Goal: Task Accomplishment & Management: Complete application form

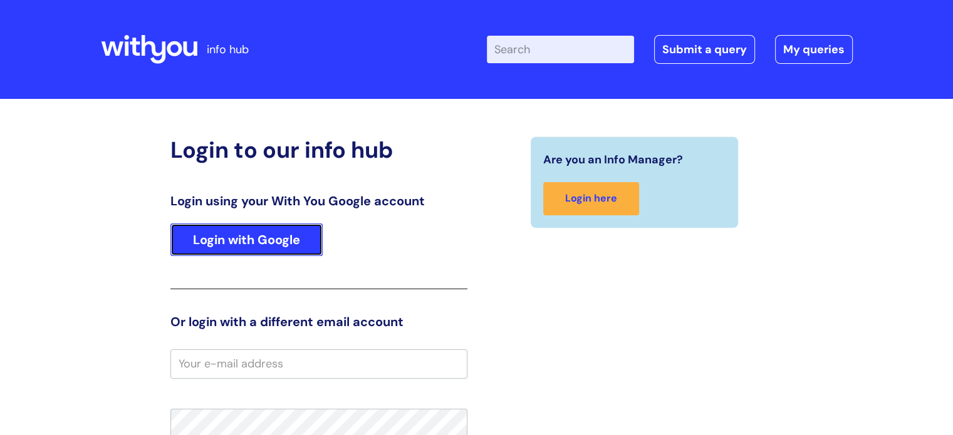
click at [311, 238] on link "Login with Google" at bounding box center [246, 240] width 152 height 33
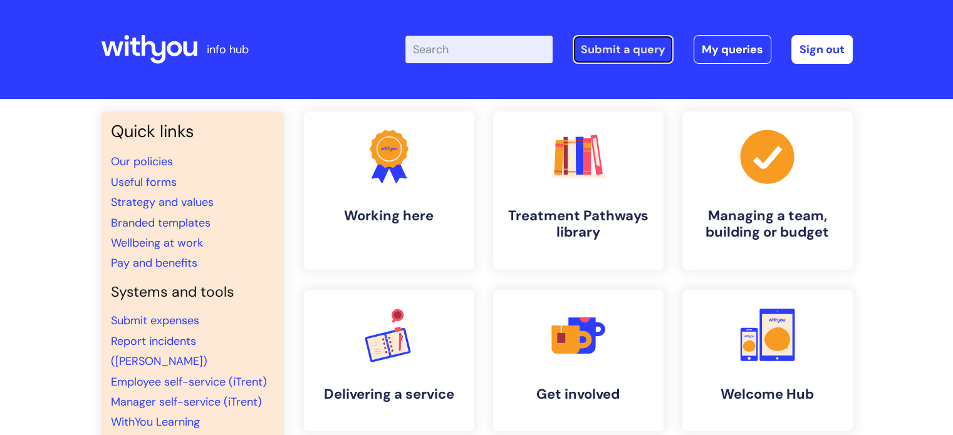
click at [604, 51] on link "Submit a query" at bounding box center [623, 49] width 101 height 29
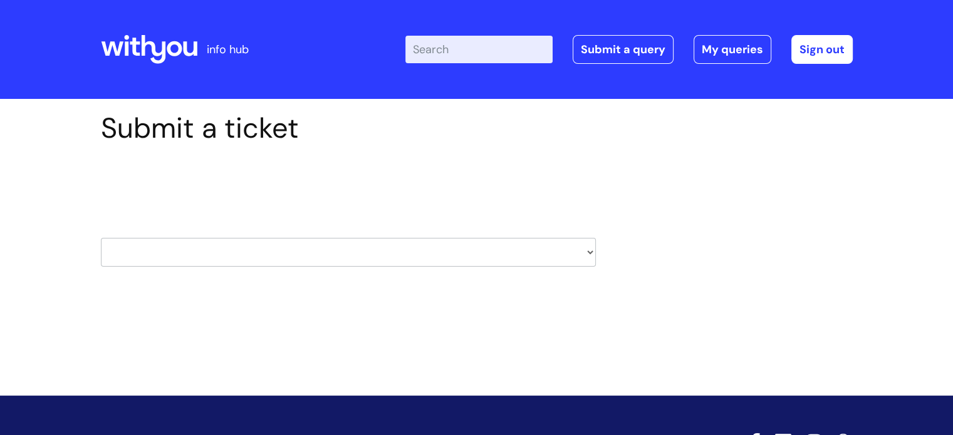
scroll to position [60, 0]
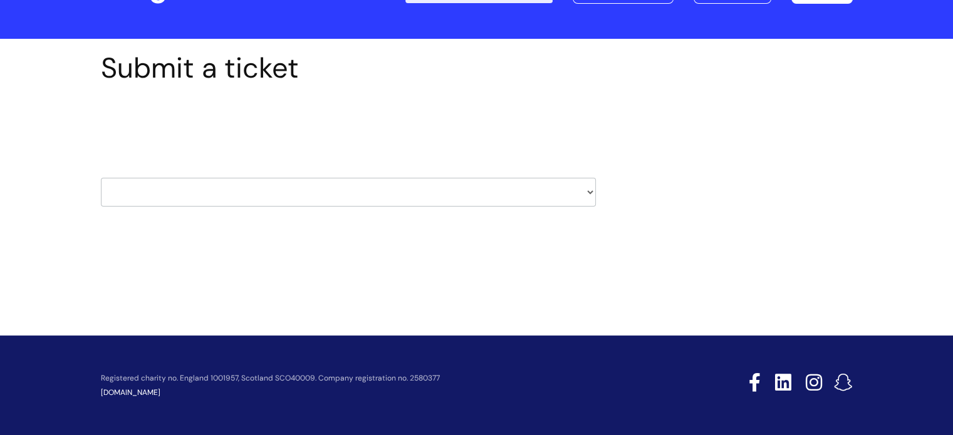
click at [431, 195] on select "HR / People IT and Support Clinical Drug Alerts Finance Accounts Data Support T…" at bounding box center [348, 192] width 495 height 29
select select "it_and_support"
click at [101, 178] on select "HR / People IT and Support Clinical Drug Alerts Finance Accounts Data Support T…" at bounding box center [348, 192] width 495 height 29
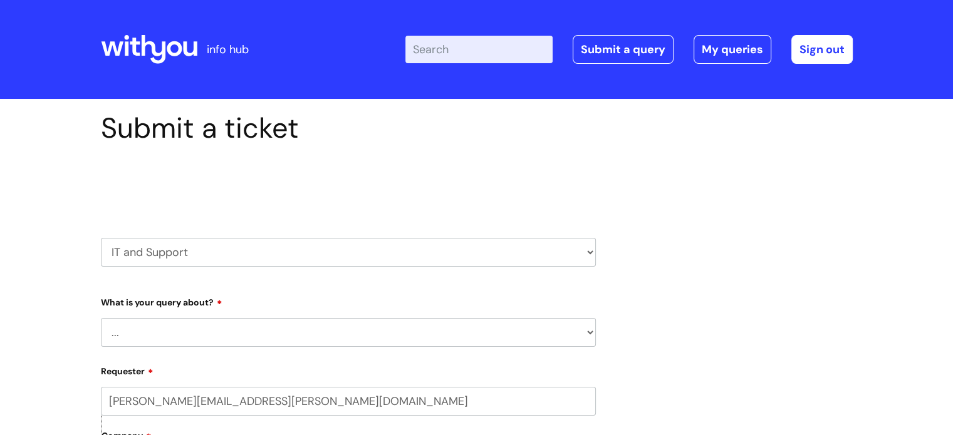
click at [262, 341] on select "... Mobile Phone Reset & MFA Accounts, Starters and Leavers IT Hardware issue I…" at bounding box center [348, 332] width 495 height 29
drag, startPoint x: 690, startPoint y: 231, endPoint x: 536, endPoint y: 247, distance: 154.4
click at [536, 247] on select "HR / People IT and Support Clinical Drug Alerts Finance Accounts Data Support T…" at bounding box center [348, 252] width 495 height 29
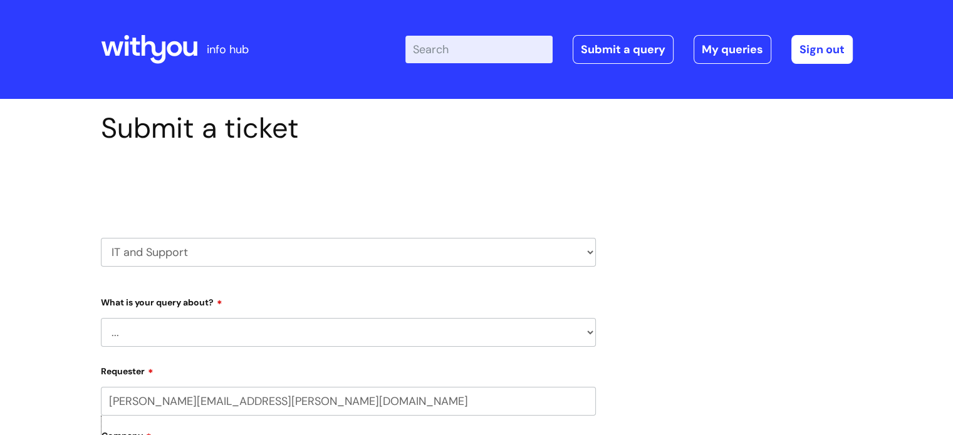
select select "treatment_pathways"
click at [101, 238] on select "HR / People IT and Support Clinical Drug Alerts Finance Accounts Data Support T…" at bounding box center [348, 252] width 495 height 29
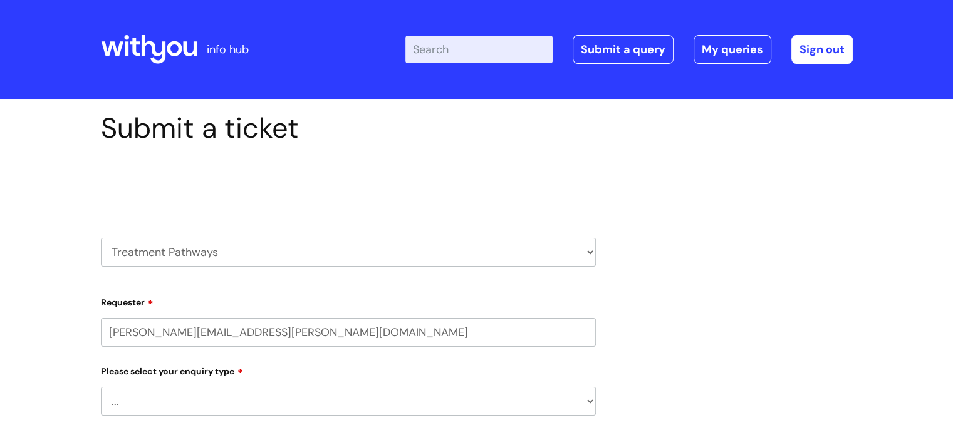
select select "80004286535"
click at [253, 333] on input "[PERSON_NAME][EMAIL_ADDRESS][PERSON_NAME][DOMAIN_NAME]" at bounding box center [348, 332] width 495 height 29
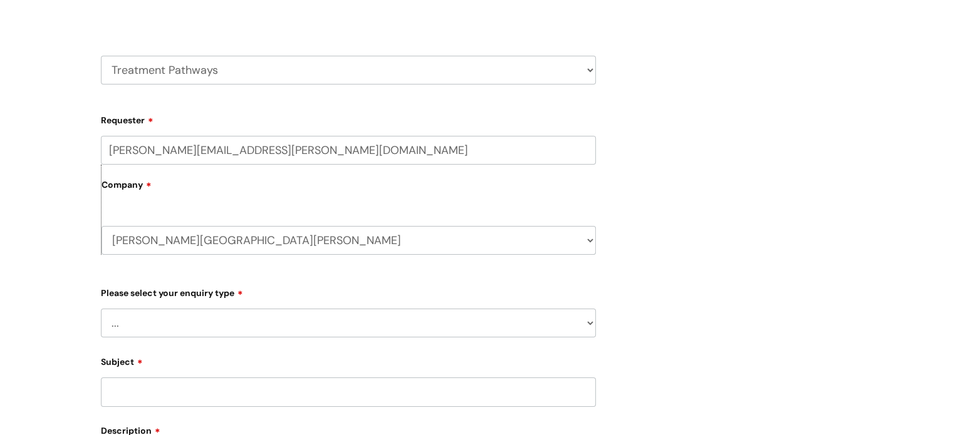
scroll to position [187, 0]
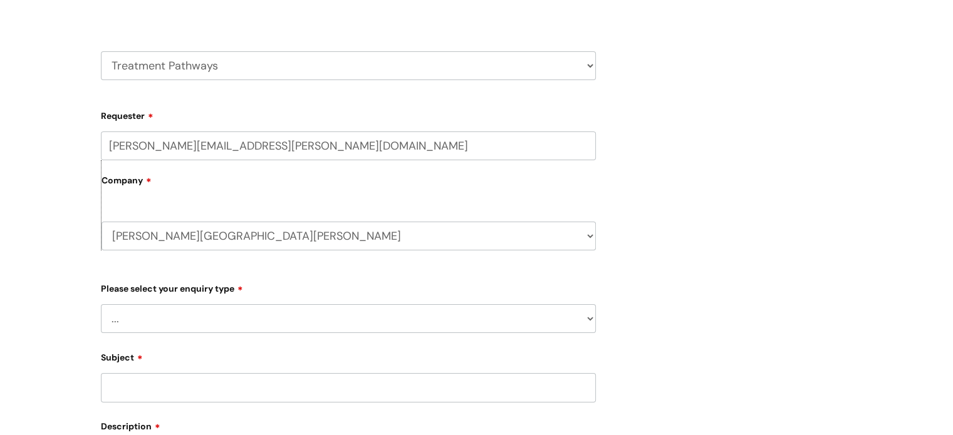
click at [673, 182] on div "Submit a ticket Select issue type HR / People IT and Support Clinical Drug Aler…" at bounding box center [476, 302] width 770 height 755
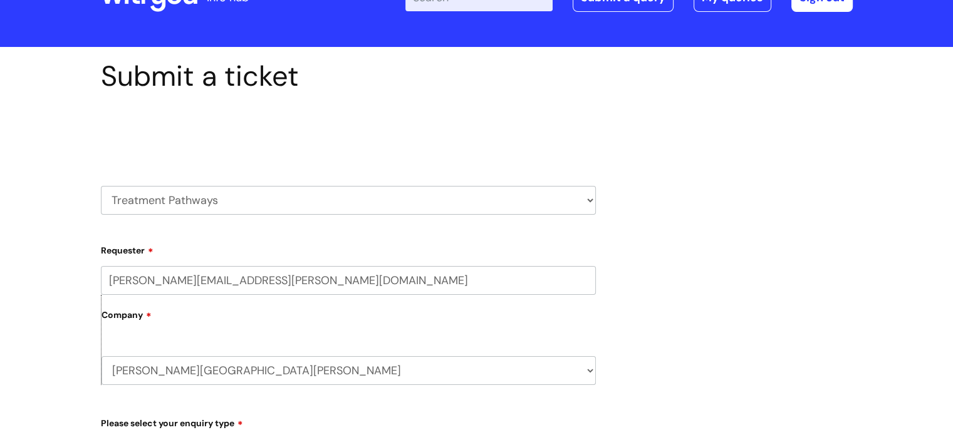
scroll to position [50, 0]
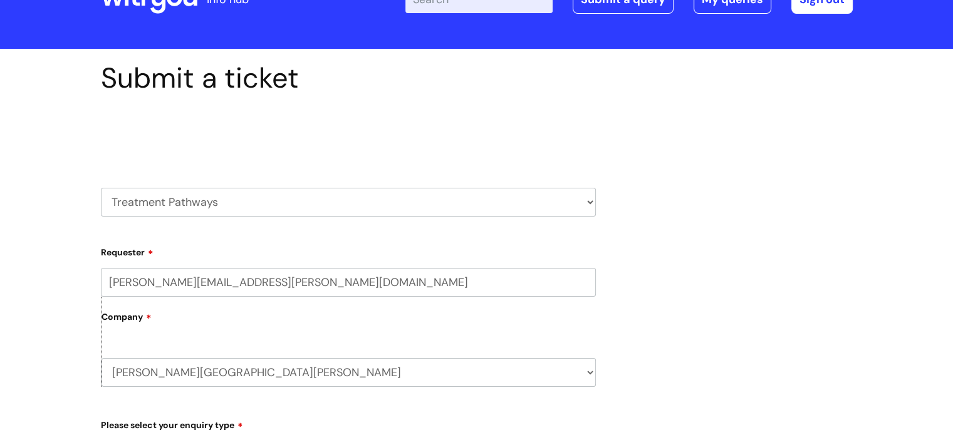
click at [556, 200] on select "HR / People IT and Support Clinical Drug Alerts Finance Accounts Data Support T…" at bounding box center [348, 202] width 495 height 29
select select "systems"
click at [101, 188] on select "HR / People IT and Support Clinical Drug Alerts Finance Accounts Data Support T…" at bounding box center [348, 202] width 495 height 29
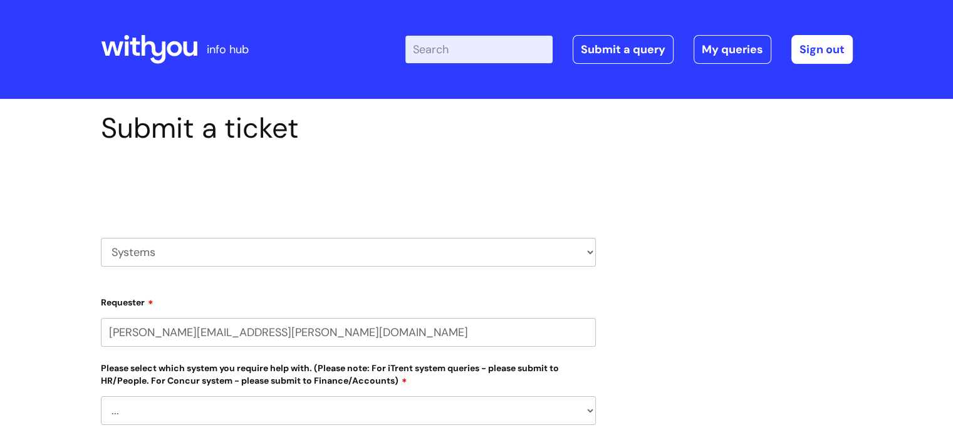
select select "80004286535"
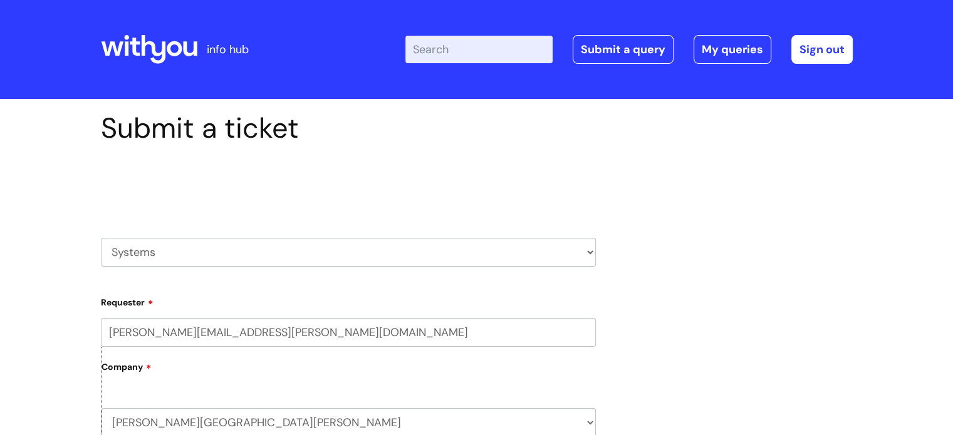
click at [271, 246] on select "HR / People IT and Support Clinical Drug Alerts Finance Accounts Data Support T…" at bounding box center [348, 252] width 495 height 29
drag, startPoint x: 3, startPoint y: 287, endPoint x: 36, endPoint y: 304, distance: 37.5
click at [219, 256] on select "HR / People IT and Support Clinical Drug Alerts Finance Accounts Data Support T…" at bounding box center [348, 252] width 495 height 29
select select "it_and_support"
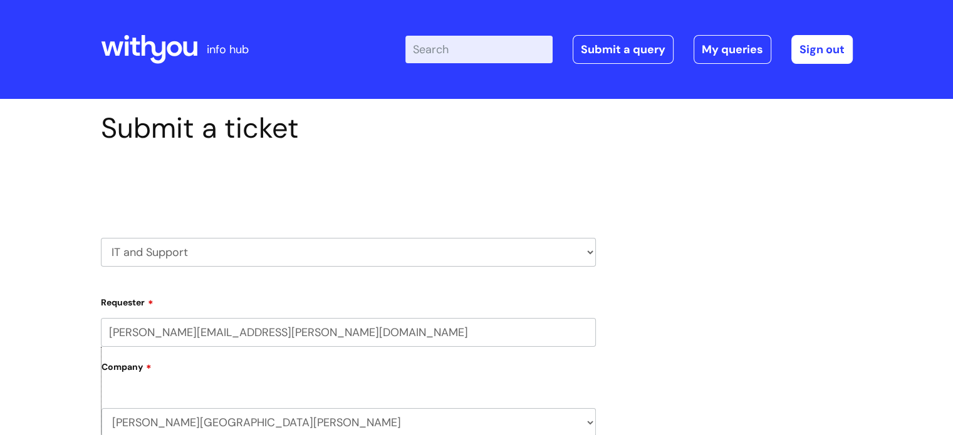
click at [101, 238] on select "HR / People IT and Support Clinical Drug Alerts Finance Accounts Data Support T…" at bounding box center [348, 252] width 495 height 29
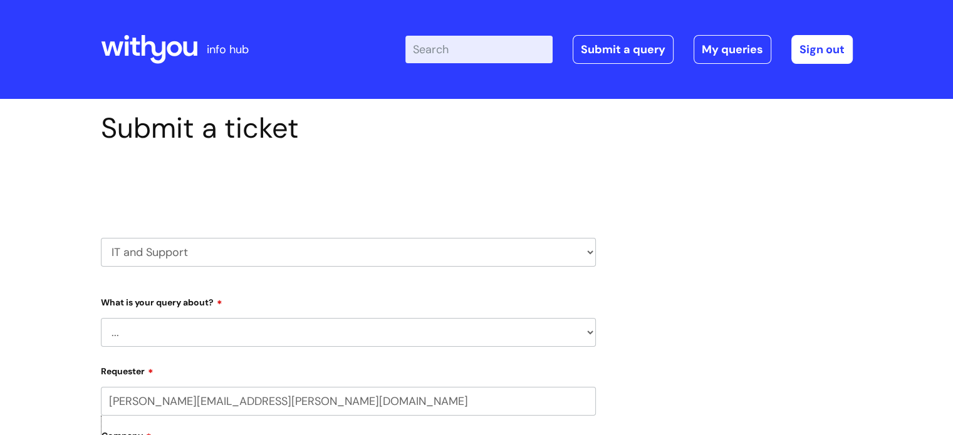
click at [227, 340] on select "... Mobile Phone Reset & MFA Accounts, Starters and Leavers IT Hardware issue I…" at bounding box center [348, 332] width 495 height 29
select select "Something Else"
click at [101, 318] on select "... Mobile Phone Reset & MFA Accounts, Starters and Leavers IT Hardware issue I…" at bounding box center [348, 332] width 495 height 29
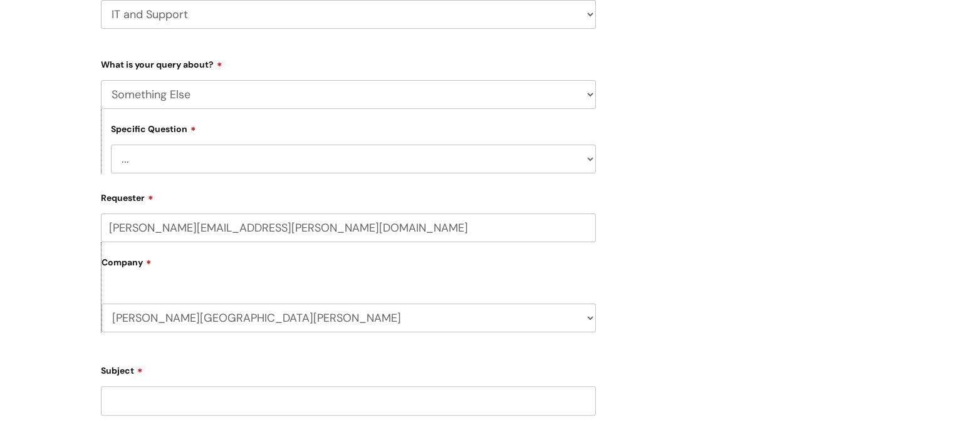
scroll to position [273, 0]
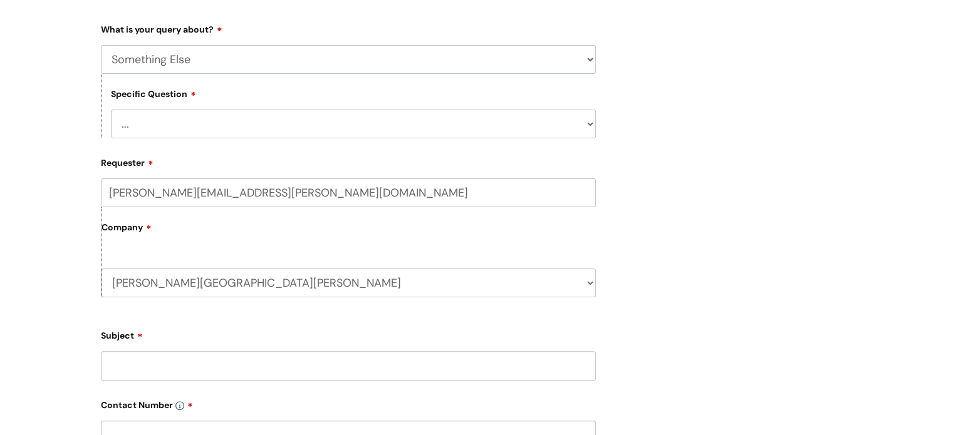
click at [399, 130] on select "... My problem is not listed" at bounding box center [353, 124] width 485 height 29
select select "My problem is not listed"
click at [111, 110] on select "... My problem is not listed" at bounding box center [353, 124] width 485 height 29
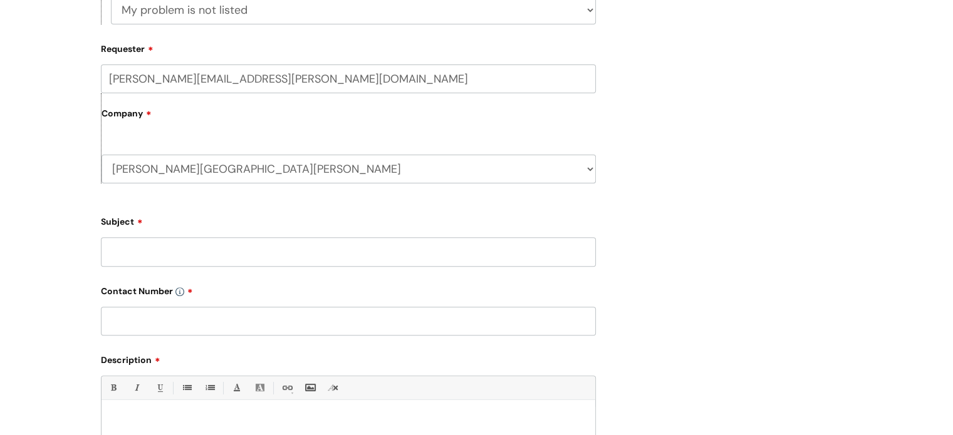
scroll to position [388, 0]
click at [321, 249] on input "Subject" at bounding box center [348, 250] width 495 height 29
type input "I"
type input "SilverCloud & IAPTUS"
click at [286, 321] on input "text" at bounding box center [348, 320] width 495 height 29
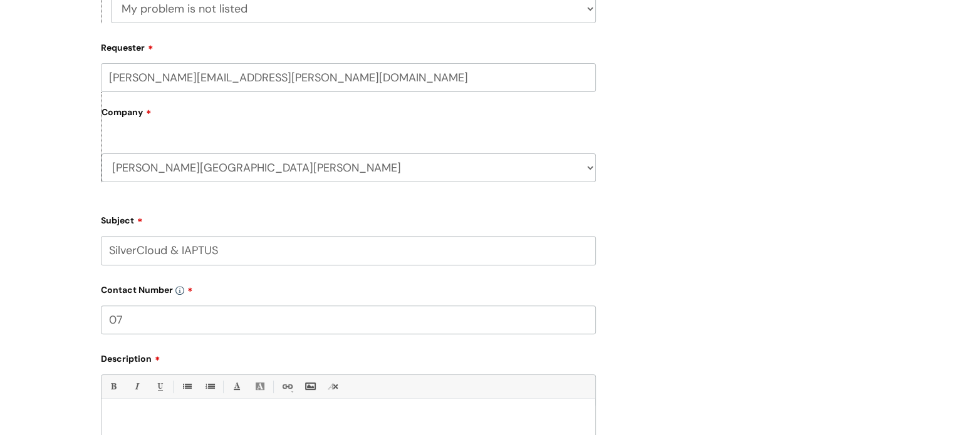
type input "0"
click at [286, 321] on input "text" at bounding box center [348, 320] width 495 height 29
